Goal: Transaction & Acquisition: Purchase product/service

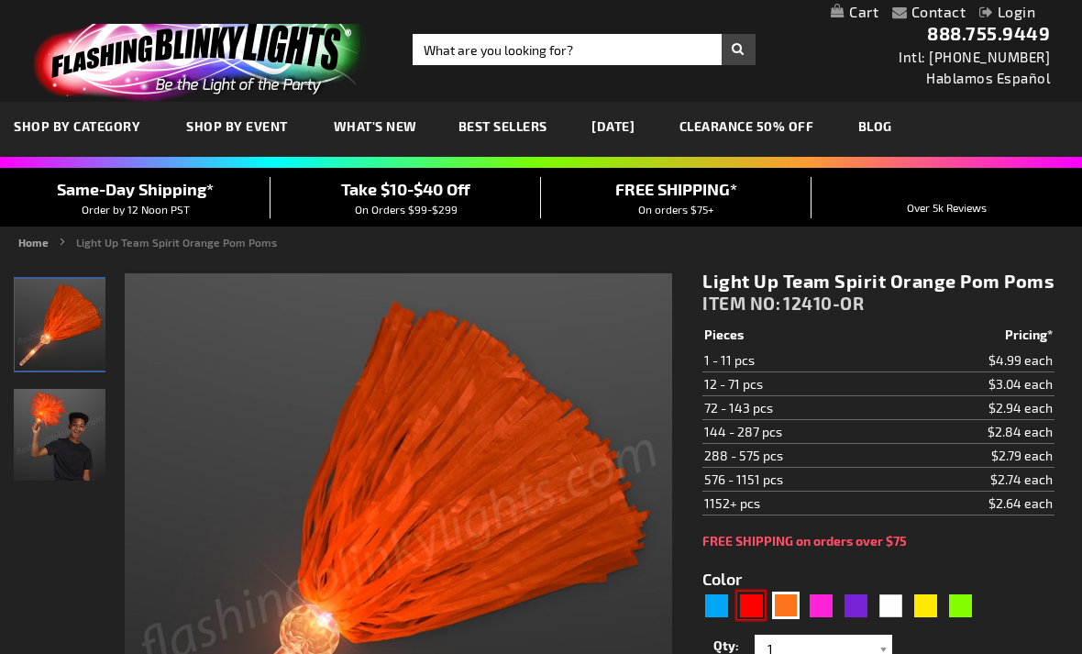
click at [754, 597] on div "Red" at bounding box center [750, 604] width 27 height 27
type input "5641"
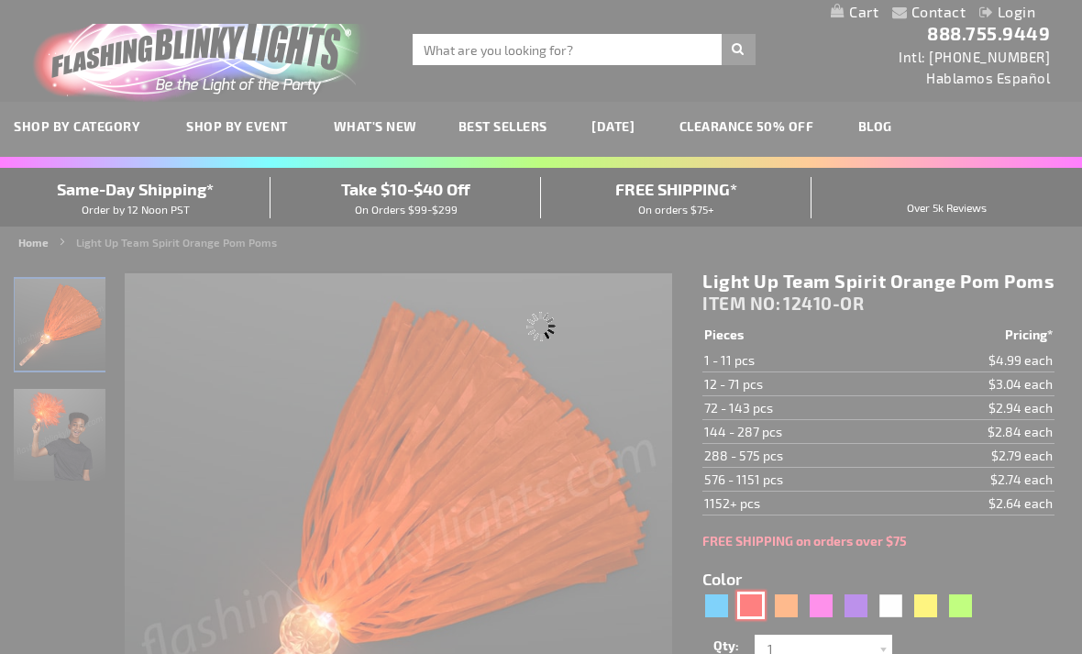
type input "12410-RD"
type input "Customize - Light Up Team Spirit Red Pom Poms - ITEM NO: 12410-RD"
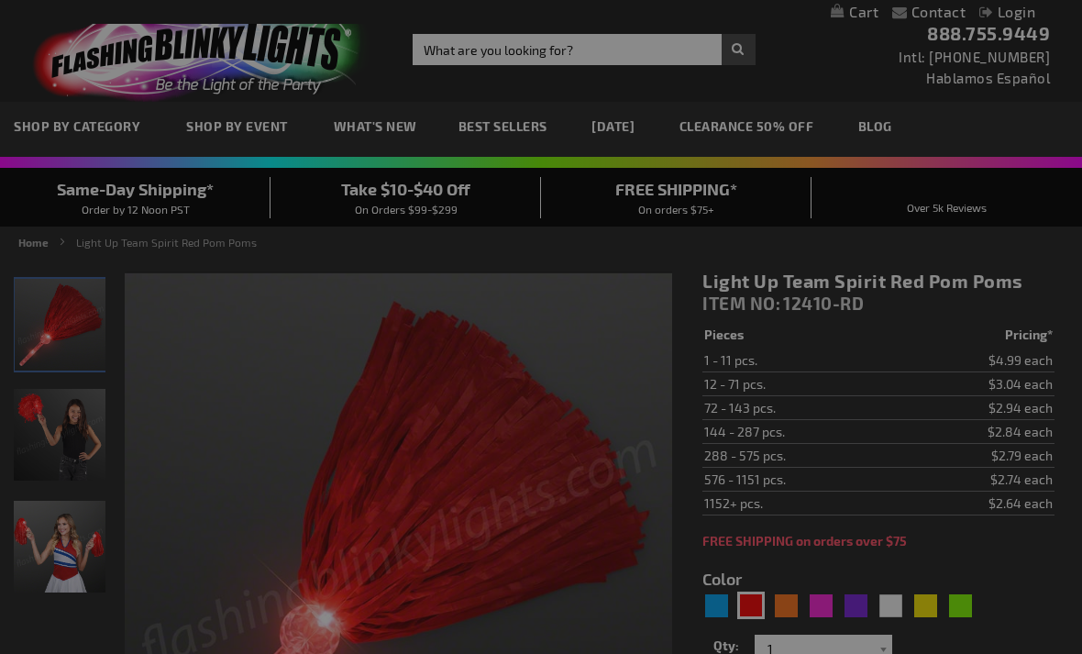
click at [894, 265] on div "Close dialog Get 10% Off Subscribe and save [DATE] Unlock Offer Submit" at bounding box center [541, 327] width 1082 height 654
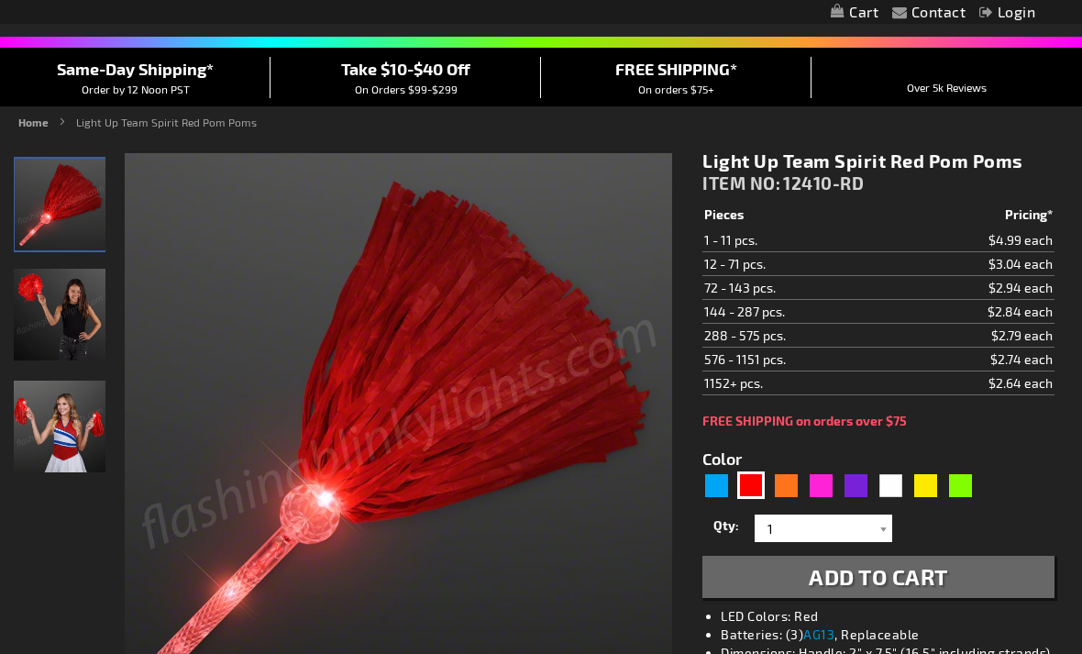
scroll to position [132, 0]
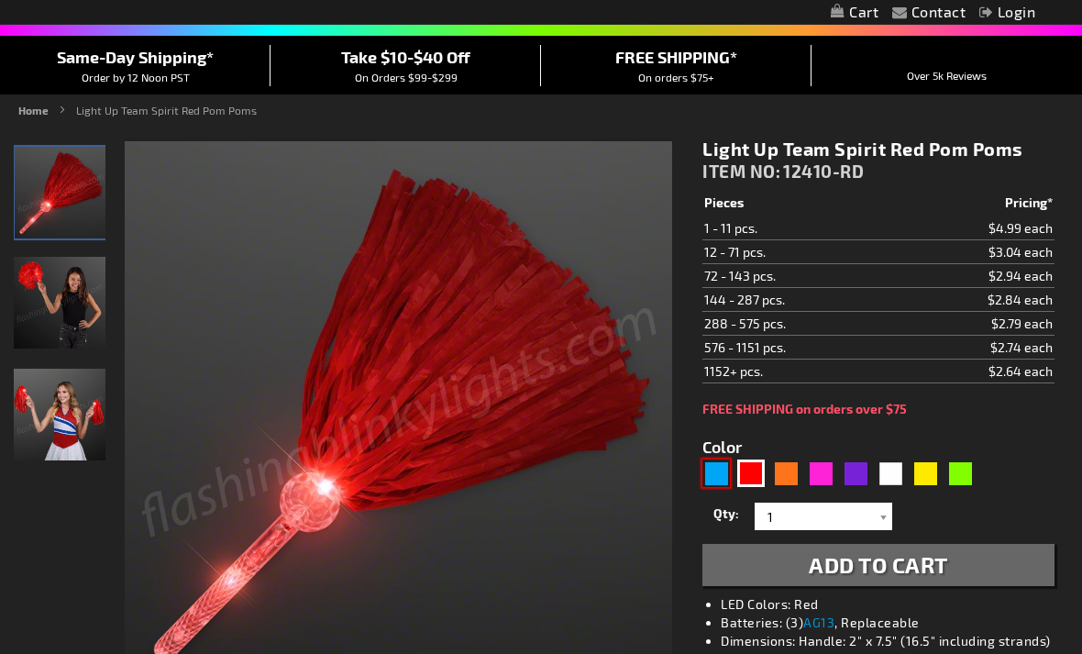
click at [721, 467] on div "Blue" at bounding box center [715, 472] width 27 height 27
type input "5629"
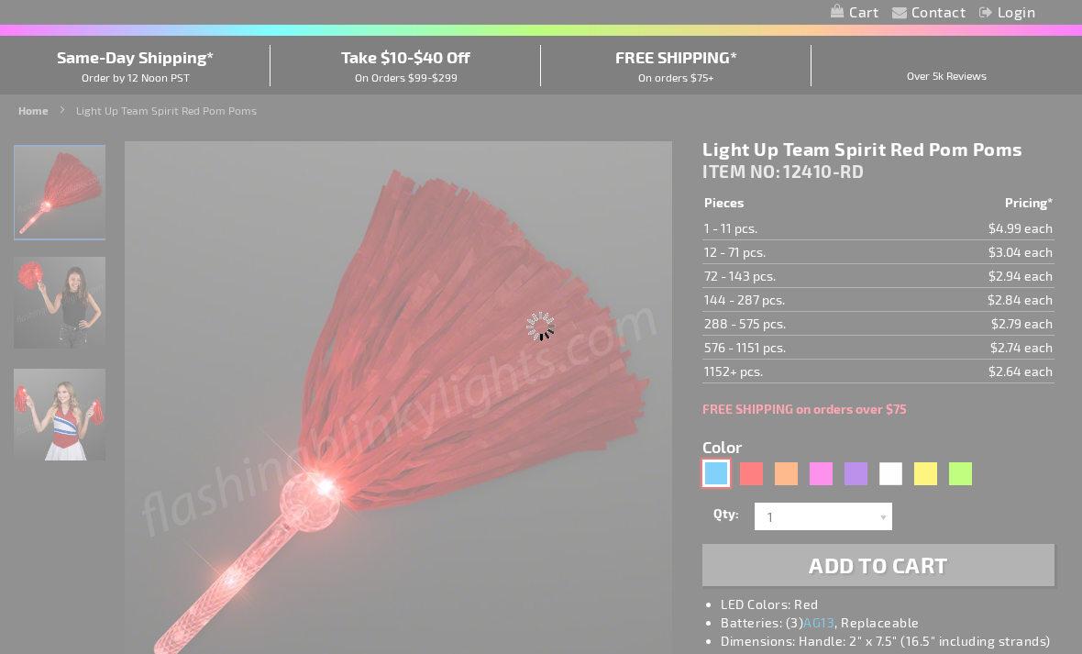
type input "12410-BL"
type input "Customize - Light Up Team Spirit Blue Pom Poms - ITEM NO: 12410-BL"
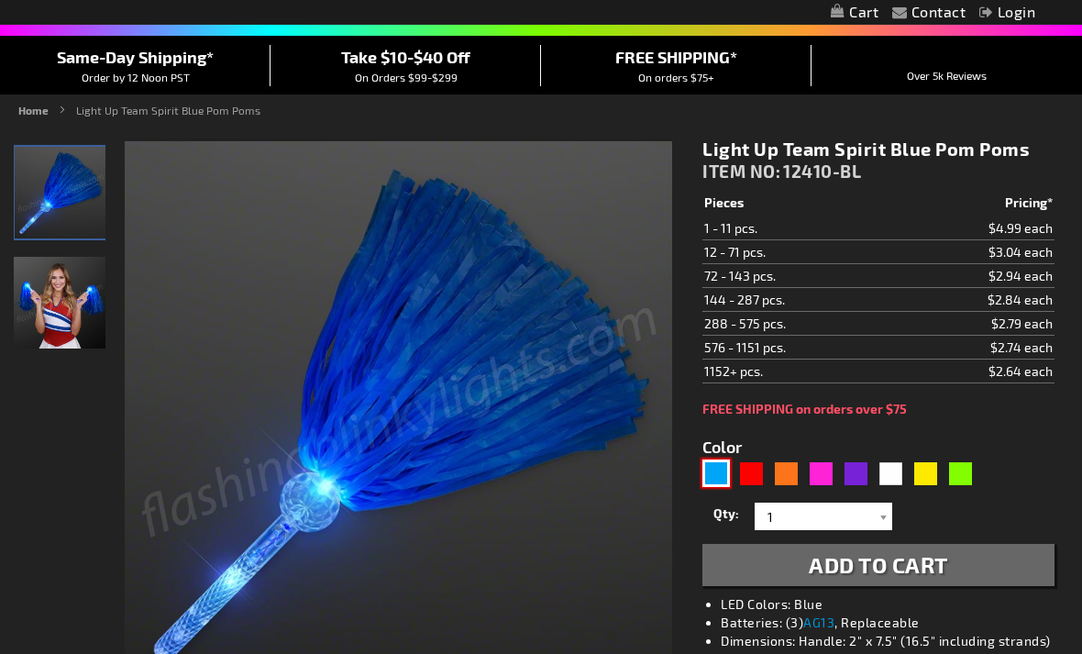
click at [580, 340] on img at bounding box center [399, 414] width 548 height 548
